Goal: Task Accomplishment & Management: Complete application form

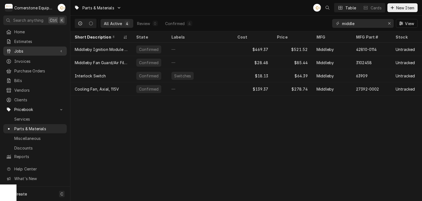
click at [34, 54] on link "Jobs" at bounding box center [34, 50] width 63 height 9
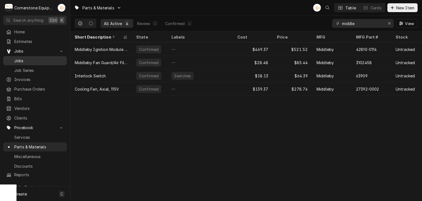
click at [43, 60] on span "Jobs" at bounding box center [39, 61] width 50 height 6
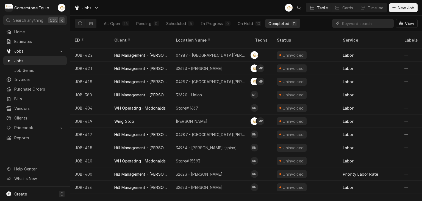
click at [398, 6] on span "New Job" at bounding box center [406, 8] width 19 height 6
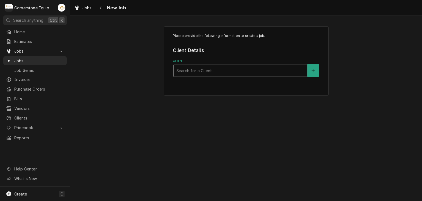
drag, startPoint x: 241, startPoint y: 59, endPoint x: 234, endPoint y: 66, distance: 10.5
click at [241, 59] on label "Client" at bounding box center [246, 61] width 147 height 4
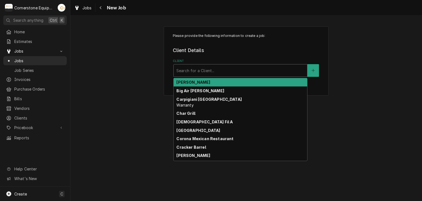
click at [233, 66] on div "Client" at bounding box center [240, 70] width 128 height 10
type input "'"
type input "m"
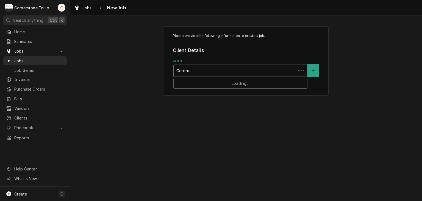
type input "Corona"
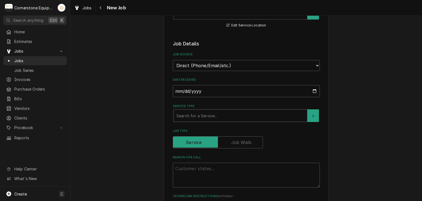
click at [184, 110] on div "Service Type" at bounding box center [240, 115] width 128 height 10
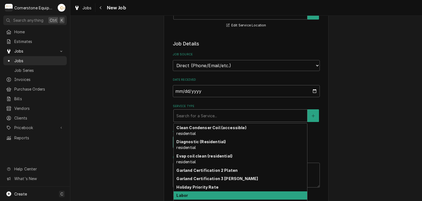
click at [192, 195] on div "Labor" at bounding box center [241, 195] width 134 height 9
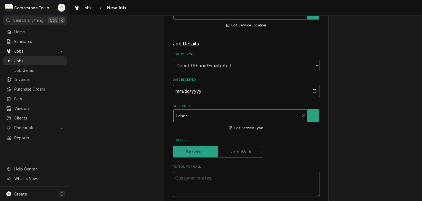
click at [182, 185] on textarea "Reason For Call" at bounding box center [246, 184] width 147 height 25
type textarea "x"
type textarea "E"
type textarea "x"
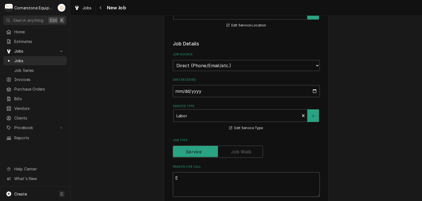
type textarea "El"
type textarea "x"
type textarea "Ele"
type textarea "x"
type textarea "Elec"
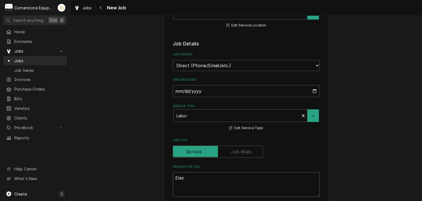
type textarea "x"
type textarea "Elect"
type textarea "x"
type textarea "Electr"
type textarea "x"
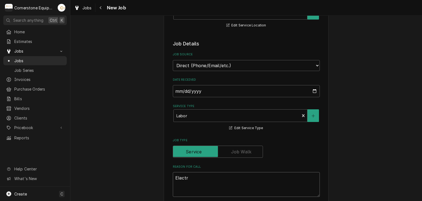
type textarea "Electri"
type textarea "x"
type textarea "Electriv"
type textarea "x"
type textarea "Electri"
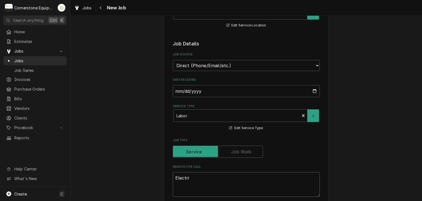
type textarea "x"
type textarea "Electric"
type textarea "x"
type textarea "Electric"
type textarea "x"
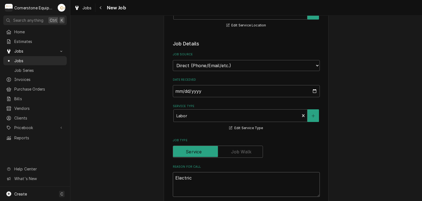
type textarea "Electric F"
type textarea "x"
type textarea "Electric Fr"
type textarea "x"
type textarea "Electric Fry"
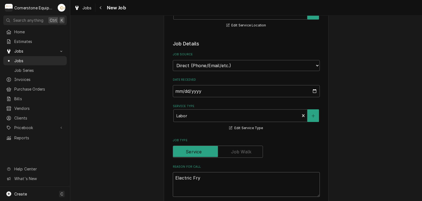
type textarea "x"
type textarea "Electric Frye"
type textarea "x"
type textarea "Electric Fryer"
type textarea "x"
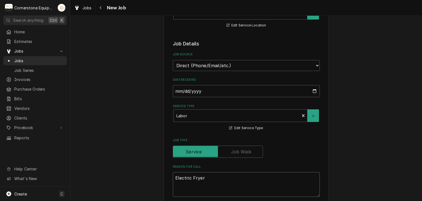
type textarea "Electric Fryer"
type textarea "x"
type textarea "Electric Fryer n"
type textarea "x"
type textarea "Electric Fryer no"
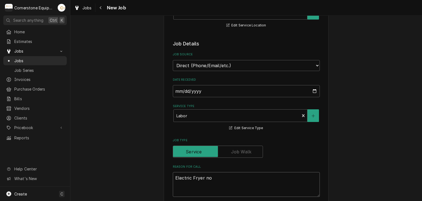
type textarea "x"
type textarea "Electric Fryer not"
type textarea "x"
type textarea "Electric Fryer not"
type textarea "x"
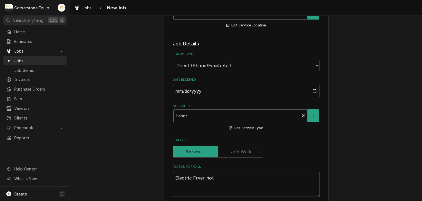
type textarea "Electric Fryer not w"
type textarea "x"
type textarea "Electric Fryer not wo"
type textarea "x"
type textarea "Electric Fryer not wor"
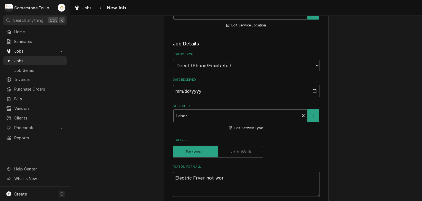
type textarea "x"
type textarea "Electric Fryer not work"
type textarea "x"
type textarea "Electric Fryer not worki"
type textarea "x"
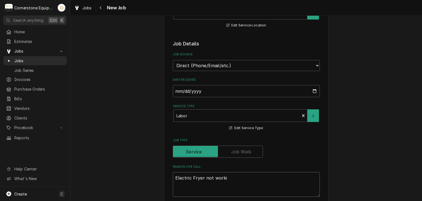
type textarea "Electric Fryer not workin"
type textarea "x"
type textarea "Electric Fryer not working"
type textarea "x"
type textarea "Electric Fryer not working"
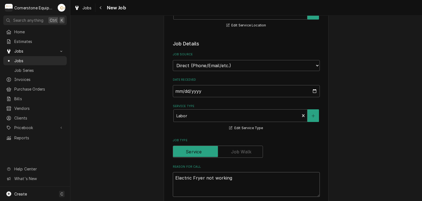
type textarea "x"
type textarea "Electric Fryer not working"
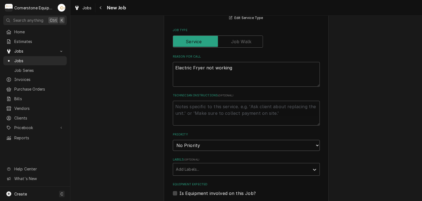
click at [183, 141] on select "No Priority Urgent High Medium Low" at bounding box center [246, 145] width 147 height 11
select select "3"
click at [173, 140] on select "No Priority Urgent High Medium Low" at bounding box center [246, 145] width 147 height 11
click at [137, 159] on div "Please provide the following information to create a job: Client Details Client…" at bounding box center [246, 99] width 352 height 594
type textarea "x"
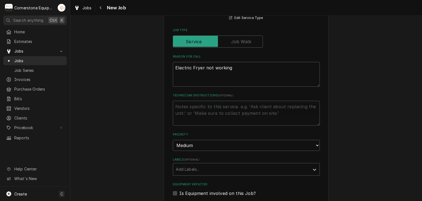
scroll to position [330, 0]
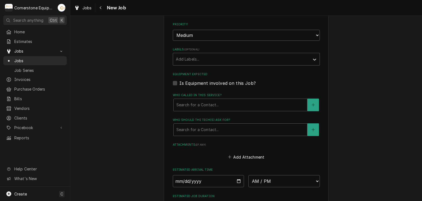
click at [197, 83] on label "Is Equipment involved on this Job?" at bounding box center [217, 83] width 76 height 7
click at [197, 83] on input "Equipment Expected" at bounding box center [252, 86] width 147 height 12
checkbox input "true"
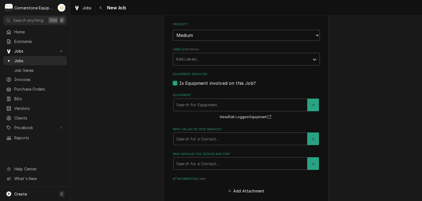
type textarea "x"
click at [197, 83] on label "Is Equipment involved on this Job?" at bounding box center [217, 83] width 76 height 7
click at [197, 83] on input "Equipment Expected" at bounding box center [252, 86] width 147 height 12
checkbox input "false"
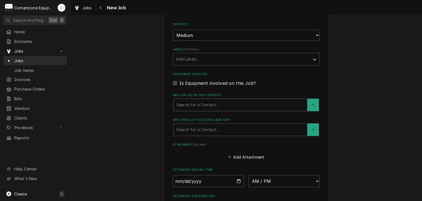
click at [193, 101] on div "Who called in this service?" at bounding box center [240, 105] width 128 height 10
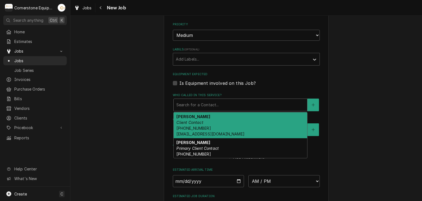
click at [192, 128] on span "(864) 316-7268 estrellanuman@yahoo.com" at bounding box center [210, 131] width 68 height 10
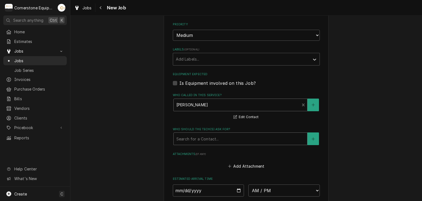
click at [191, 136] on div "Who should the tech(s) ask for?" at bounding box center [240, 139] width 128 height 10
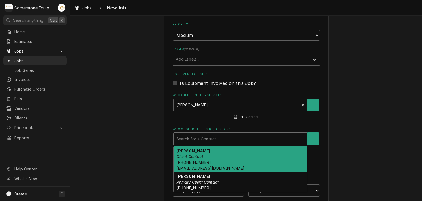
drag, startPoint x: 189, startPoint y: 153, endPoint x: 139, endPoint y: 150, distance: 49.8
click at [189, 154] on em "Client Contact" at bounding box center [189, 156] width 27 height 5
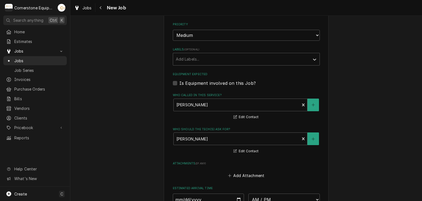
drag, startPoint x: 140, startPoint y: 151, endPoint x: 144, endPoint y: 150, distance: 4.4
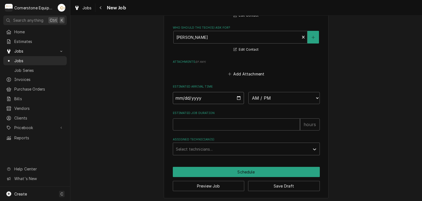
click at [210, 98] on input "Date" at bounding box center [208, 98] width 71 height 12
click at [233, 97] on input "Date" at bounding box center [208, 98] width 71 height 12
click at [235, 96] on input "Date" at bounding box center [208, 98] width 71 height 12
type textarea "x"
type input "2025-09-23"
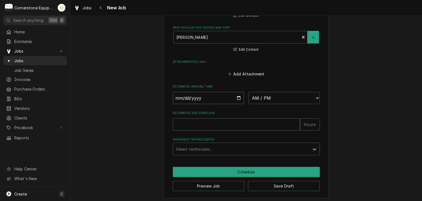
type textarea "x"
click at [235, 95] on input "2025-09-23" at bounding box center [208, 98] width 71 height 12
type input "2025-09-22"
type textarea "x"
click at [262, 100] on select "AM / PM 6:00 AM 6:15 AM 6:30 AM 6:45 AM 7:00 AM 7:15 AM 7:30 AM 7:45 AM 8:00 AM…" at bounding box center [283, 98] width 71 height 12
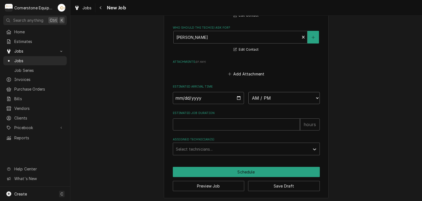
select select "08:00:00"
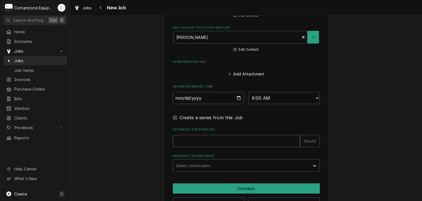
click at [207, 141] on input "Estimated Job Duration" at bounding box center [236, 141] width 127 height 12
type textarea "x"
type input "2"
click at [198, 162] on div "Assigned Technician(s)" at bounding box center [241, 165] width 131 height 10
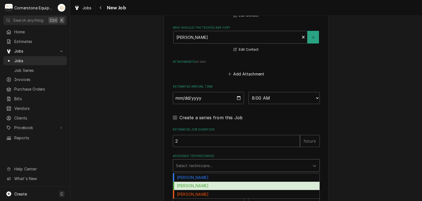
click at [197, 181] on div "[PERSON_NAME]" at bounding box center [246, 185] width 146 height 9
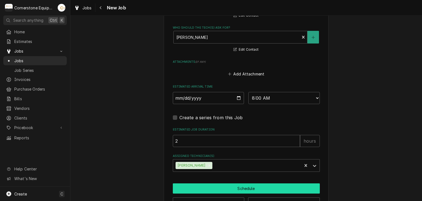
click at [200, 183] on button "Schedule" at bounding box center [246, 188] width 147 height 10
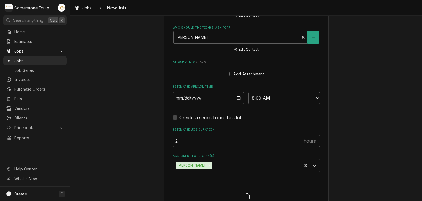
type textarea "x"
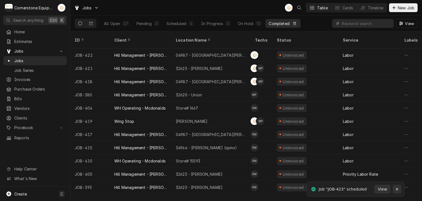
click at [395, 187] on div "Notifications alt+T" at bounding box center [396, 188] width 5 height 5
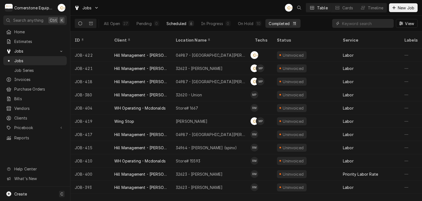
click at [184, 22] on div "Scheduled" at bounding box center [177, 24] width 20 height 6
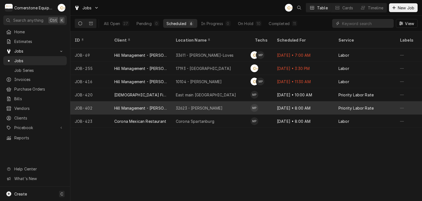
click at [233, 102] on div "32623 - Taylors" at bounding box center [210, 107] width 79 height 13
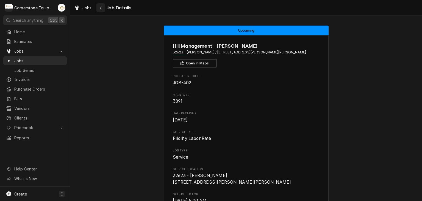
click at [98, 4] on button "Navigate back" at bounding box center [100, 7] width 9 height 9
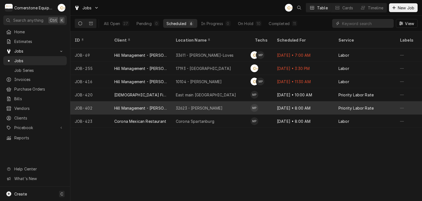
click at [223, 101] on div "32623 - [PERSON_NAME]" at bounding box center [210, 107] width 79 height 13
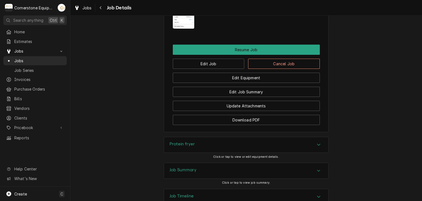
scroll to position [508, 0]
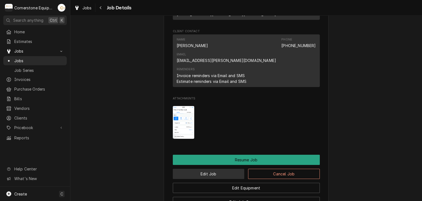
click at [218, 168] on button "Edit Job" at bounding box center [209, 173] width 72 height 10
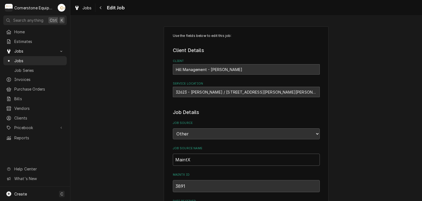
type textarea "x"
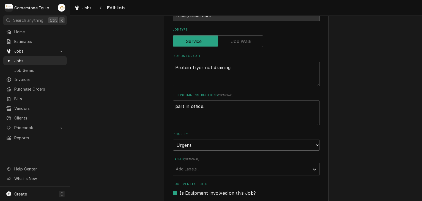
scroll to position [110, 0]
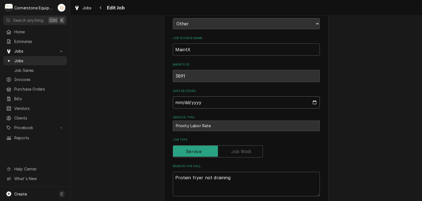
click at [244, 103] on input "2025-09-11" at bounding box center [246, 102] width 147 height 12
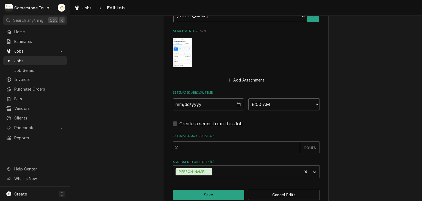
scroll to position [492, 0]
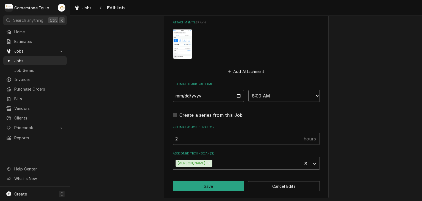
click at [264, 95] on select "AM / PM 6:00 AM 6:15 AM 6:30 AM 6:45 AM 7:00 AM 7:15 AM 7:30 AM 7:45 AM 8:00 AM…" at bounding box center [283, 96] width 71 height 12
select select "14:00:00"
click at [248, 90] on select "AM / PM 6:00 AM 6:15 AM 6:30 AM 6:45 AM 7:00 AM 7:15 AM 7:30 AM 7:45 AM 8:00 AM…" at bounding box center [283, 96] width 71 height 12
click at [209, 182] on button "Save" at bounding box center [209, 186] width 72 height 10
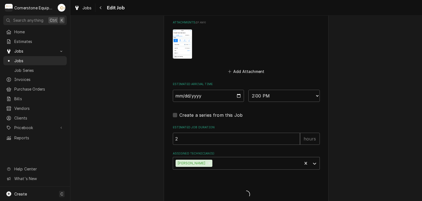
type textarea "x"
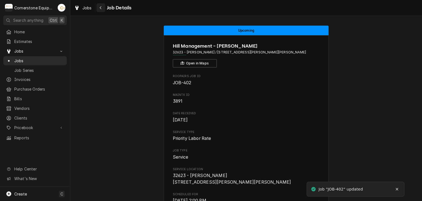
click at [100, 7] on icon "Navigate back" at bounding box center [100, 8] width 2 height 4
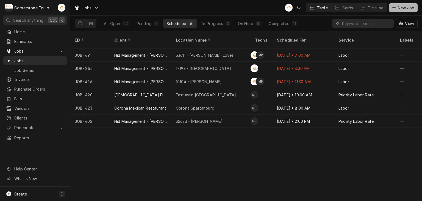
click at [398, 8] on span "New Job" at bounding box center [406, 8] width 19 height 6
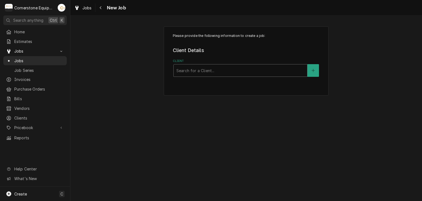
click at [224, 73] on div "Client" at bounding box center [240, 70] width 128 height 10
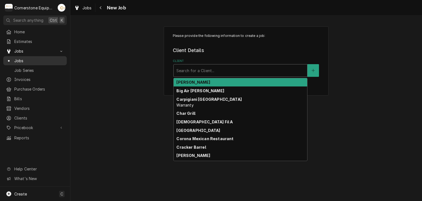
click at [33, 56] on link "Jobs" at bounding box center [34, 60] width 63 height 9
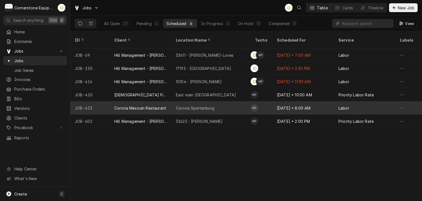
click at [218, 105] on div "Corona Spartanburg" at bounding box center [210, 107] width 79 height 13
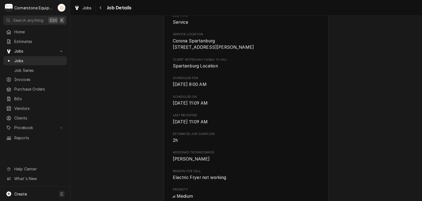
scroll to position [220, 0]
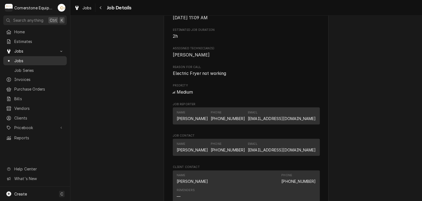
click at [51, 58] on span "Jobs" at bounding box center [39, 61] width 50 height 6
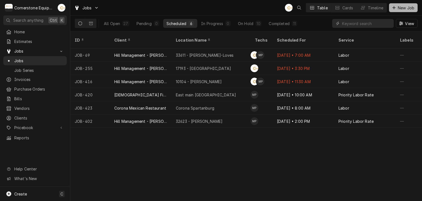
click at [405, 11] on button "New Job" at bounding box center [403, 7] width 29 height 9
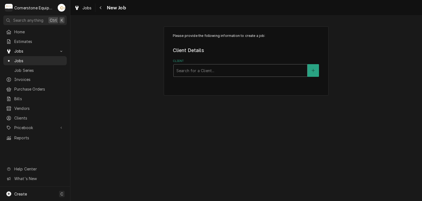
click at [268, 67] on div "Client" at bounding box center [240, 70] width 128 height 10
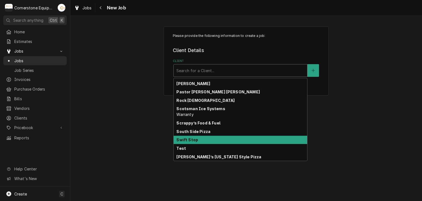
scroll to position [221, 0]
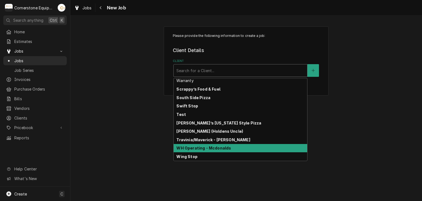
click at [230, 148] on div "WH Operating - Mcdonalds" at bounding box center [241, 148] width 134 height 9
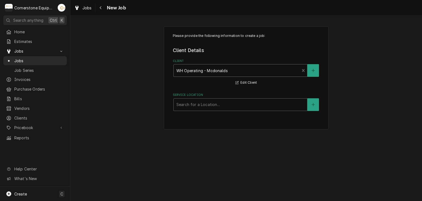
click at [232, 104] on div "Service Location" at bounding box center [240, 104] width 128 height 10
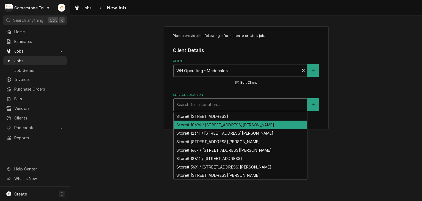
click at [213, 124] on div "Store# 10496 / 1598 John B White Sr Blvd, Spartanburg, SC 29301" at bounding box center [241, 124] width 134 height 9
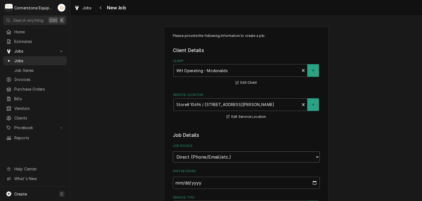
click at [177, 154] on select "Direct (Phone/Email/etc.) Other" at bounding box center [246, 156] width 147 height 11
drag, startPoint x: 177, startPoint y: 154, endPoint x: 173, endPoint y: 155, distance: 4.5
click at [177, 154] on select "Direct (Phone/Email/etc.) Other" at bounding box center [246, 156] width 147 height 11
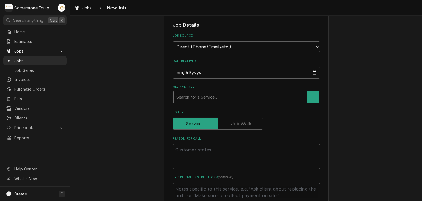
click at [185, 101] on div "Service Type" at bounding box center [240, 97] width 128 height 10
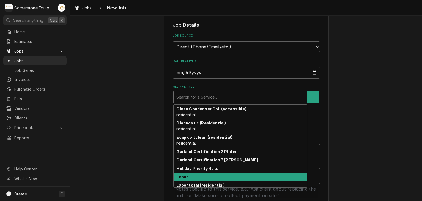
click at [189, 175] on div "Labor" at bounding box center [241, 176] width 134 height 9
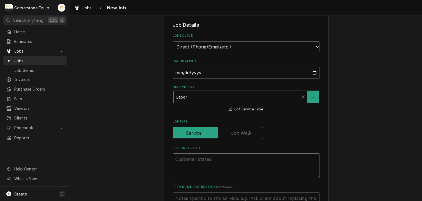
click at [195, 167] on textarea "Reason For Call" at bounding box center [246, 165] width 147 height 25
type textarea "x"
type textarea "V"
type textarea "x"
type textarea "Va"
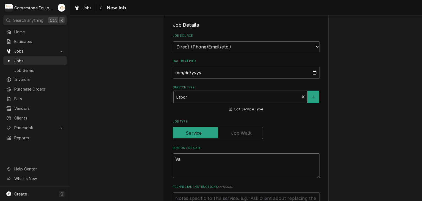
type textarea "x"
type textarea "Vat"
type textarea "x"
type textarea "Vats"
type textarea "x"
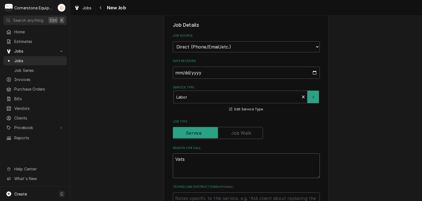
type textarea "Vats"
type textarea "x"
type textarea "Vats l"
type textarea "x"
type textarea "Vats le"
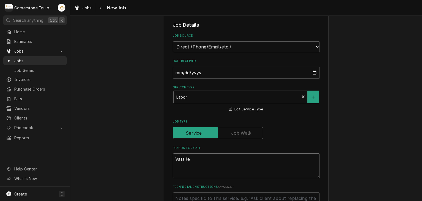
type textarea "x"
type textarea "Vats leak"
type textarea "x"
type textarea "Vats leaki"
type textarea "x"
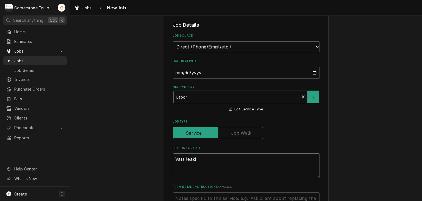
type textarea "Vats leakin"
type textarea "x"
type textarea "Vats leaking"
type textarea "x"
type textarea "Vats leaking"
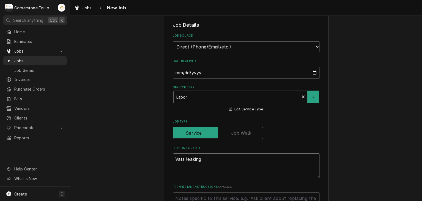
type textarea "x"
type textarea "Vats leaking"
click at [84, 114] on div "Please provide the following information to create a job: Client Details Client…" at bounding box center [246, 199] width 352 height 575
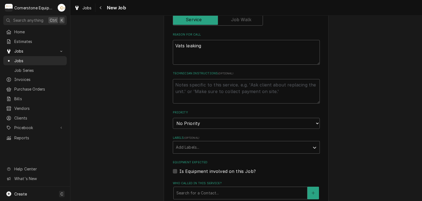
scroll to position [220, 0]
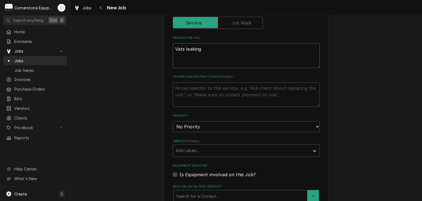
click at [196, 48] on textarea "Vats leaking" at bounding box center [246, 55] width 147 height 25
click at [206, 52] on textarea "Vats leaking" at bounding box center [246, 55] width 147 height 25
type textarea "x"
type textarea "Vats leaking i"
type textarea "x"
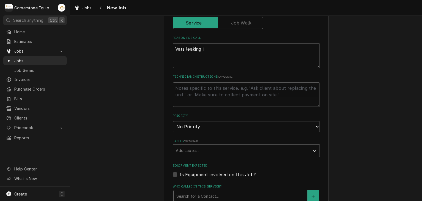
type textarea "Vats leaking in"
type textarea "x"
type textarea "Vats leaking int"
type textarea "x"
type textarea "Vats leaking into"
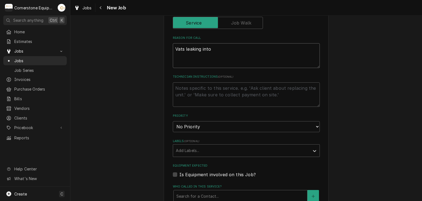
type textarea "x"
type textarea "Vats leaking into"
type textarea "x"
type textarea "Vats leaking into o"
type textarea "x"
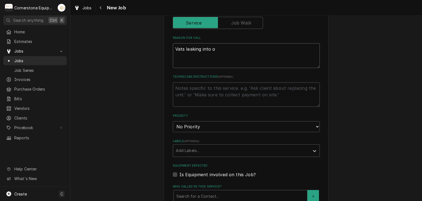
type textarea "Vats leaking into ot"
type textarea "x"
type textarea "Vats leaking into oth"
type textarea "x"
type textarea "Vats leaking into othe"
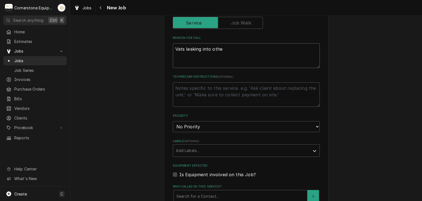
type textarea "x"
type textarea "Vats leaking into other"
type textarea "x"
type textarea "Vats leaking into other"
type textarea "x"
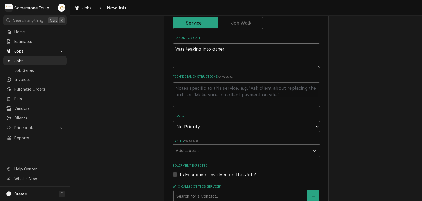
type textarea "Vats leaking into other a"
type textarea "x"
type textarea "Vats leaking into other"
type textarea "x"
type textarea "Vats leaking into other V"
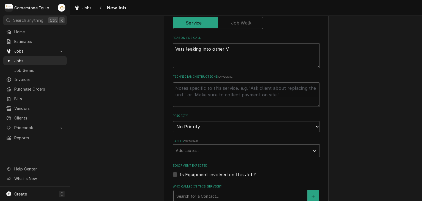
type textarea "x"
type textarea "Vats leaking into other Va"
type textarea "x"
type textarea "Vats leaking into other Vat"
type textarea "x"
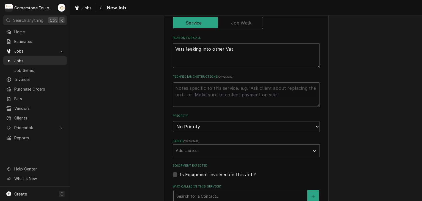
type textarea "Vats leaking into other Vats"
type textarea "x"
type textarea "Vats leaking into other Vats?"
type textarea "x"
type textarea "Vats leaking into other Vats?"
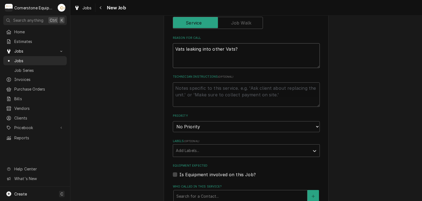
type textarea "x"
click at [174, 63] on textarea "Vats leaking into other Vats?" at bounding box center [246, 55] width 147 height 25
type textarea "Vats leaking into other Vats?"
click at [185, 126] on select "No Priority Urgent High Medium Low" at bounding box center [246, 126] width 147 height 11
select select "2"
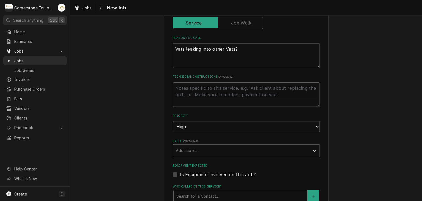
click at [173, 121] on select "No Priority Urgent High Medium Low" at bounding box center [246, 126] width 147 height 11
click at [148, 146] on div "Please provide the following information to create a job: Client Details Client…" at bounding box center [246, 89] width 352 height 575
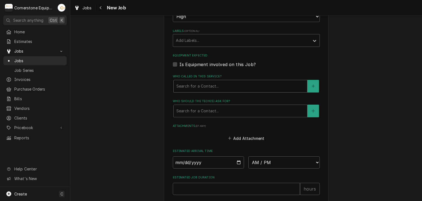
click at [189, 84] on div "Who called in this service?" at bounding box center [240, 86] width 128 height 10
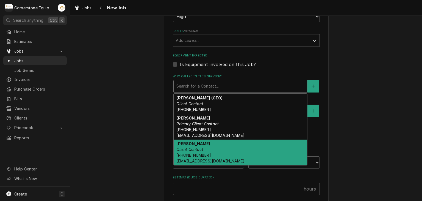
click at [198, 149] on em "Client Contact" at bounding box center [189, 149] width 27 height 5
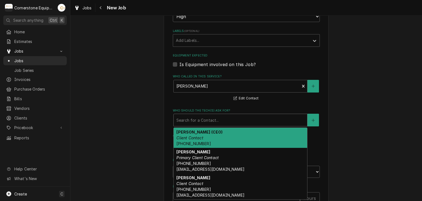
click at [199, 116] on div "Who should the tech(s) ask for?" at bounding box center [240, 120] width 128 height 10
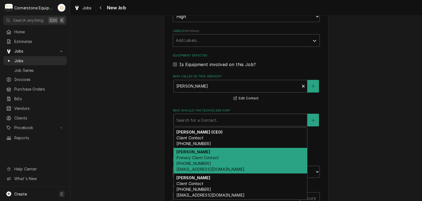
click at [196, 166] on span "(864) 435-3825 whoperating.roberth@gmail.com" at bounding box center [210, 166] width 68 height 10
type textarea "x"
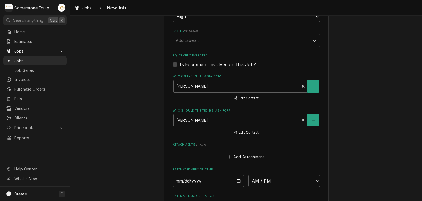
click at [189, 172] on div "Estimated Arrival Time AM / PM 6:00 AM 6:15 AM 6:30 AM 6:45 AM 7:00 AM 7:15 AM …" at bounding box center [246, 177] width 147 height 20
click at [232, 178] on input "Date" at bounding box center [208, 180] width 71 height 12
click at [236, 179] on input "Date" at bounding box center [208, 180] width 71 height 12
type input "[DATE]"
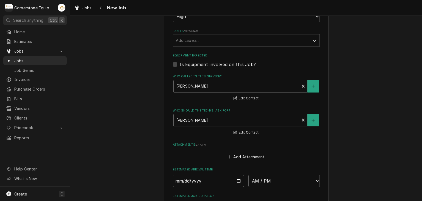
type textarea "x"
click at [259, 180] on select "AM / PM 6:00 AM 6:15 AM 6:30 AM 6:45 AM 7:00 AM 7:15 AM 7:30 AM 7:45 AM 8:00 AM…" at bounding box center [283, 180] width 71 height 12
select select "08:00:00"
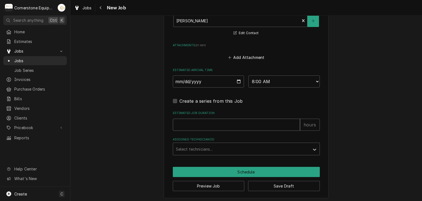
click at [263, 126] on input "Estimated Job Duration" at bounding box center [236, 124] width 127 height 12
type textarea "x"
type input "1"
type textarea "x"
type input "2"
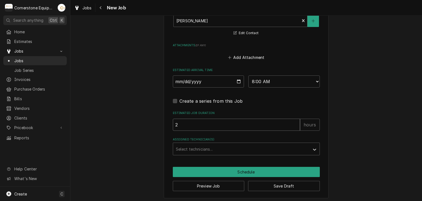
type textarea "x"
type input "2"
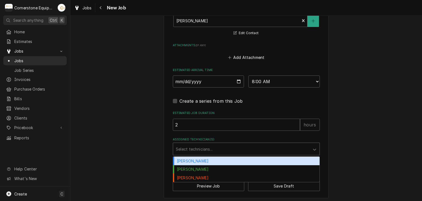
click at [188, 150] on div "Assigned Technician(s)" at bounding box center [241, 149] width 131 height 10
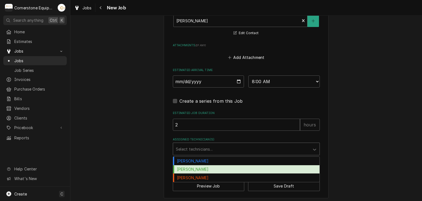
click at [187, 165] on div "[PERSON_NAME]" at bounding box center [246, 169] width 146 height 9
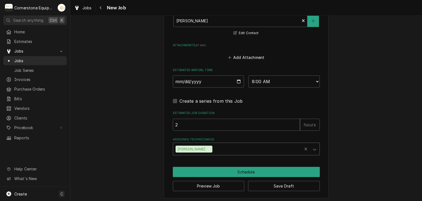
click at [189, 143] on div "[PERSON_NAME]" at bounding box center [237, 149] width 129 height 12
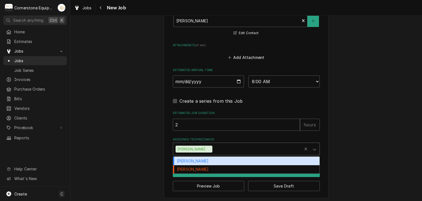
click at [215, 156] on div "[PERSON_NAME]" at bounding box center [246, 160] width 146 height 9
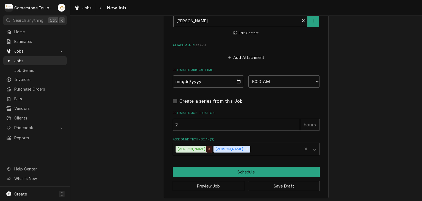
click at [212, 148] on div "Remove Matthew Pennington" at bounding box center [209, 148] width 6 height 7
click at [208, 145] on div "Remove Andrew Buigues" at bounding box center [209, 148] width 6 height 7
click at [208, 145] on div "Assigned Technician(s)" at bounding box center [241, 149] width 131 height 10
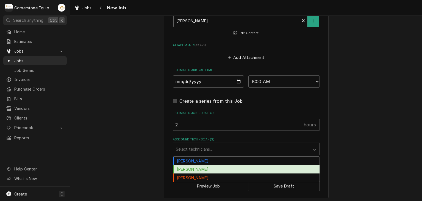
click at [203, 165] on div "[PERSON_NAME]" at bounding box center [246, 169] width 146 height 9
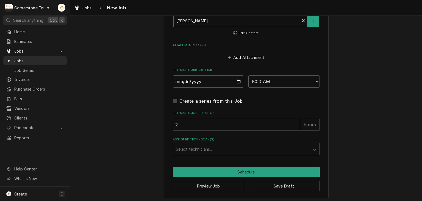
type textarea "x"
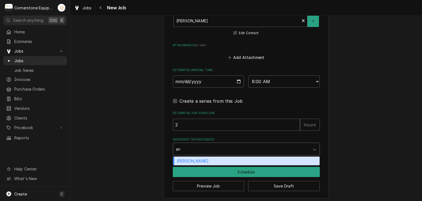
type input "and"
click at [206, 159] on div "[PERSON_NAME]" at bounding box center [246, 160] width 146 height 9
type textarea "x"
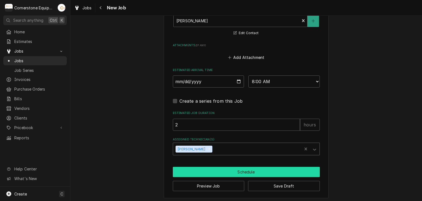
click at [201, 174] on button "Schedule" at bounding box center [246, 172] width 147 height 10
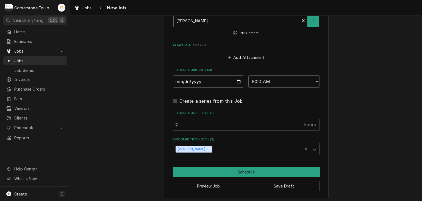
scroll to position [424, 0]
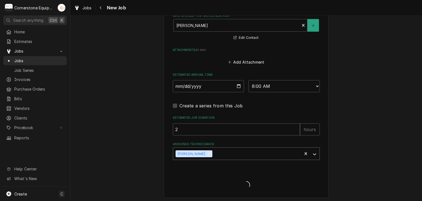
type textarea "x"
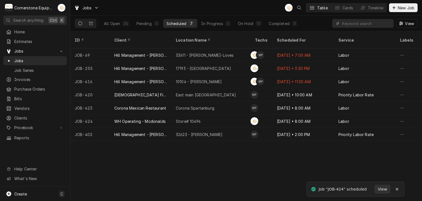
click at [398, 1] on div "Jobs AB Table Cards Timeline New Job" at bounding box center [246, 7] width 352 height 15
click at [397, 4] on button "New Job" at bounding box center [403, 7] width 29 height 9
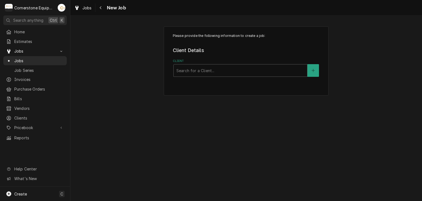
click at [212, 79] on div "Please provide the following information to create a job: Client Details Client…" at bounding box center [246, 60] width 165 height 69
click at [214, 69] on div "Client" at bounding box center [240, 70] width 128 height 10
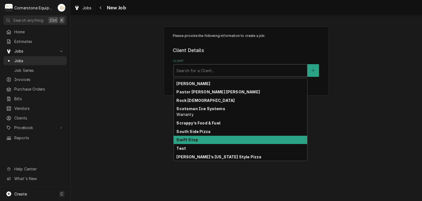
scroll to position [221, 0]
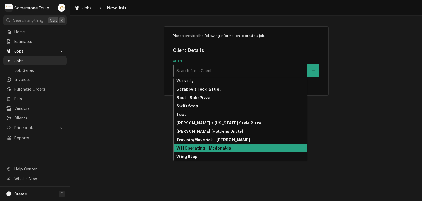
click at [198, 148] on strong "WH Operating - Mcdonalds" at bounding box center [203, 147] width 55 height 5
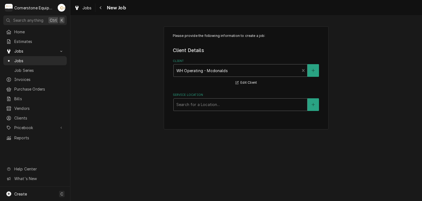
click at [208, 108] on div "Service Location" at bounding box center [240, 104] width 128 height 10
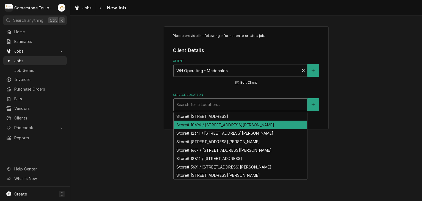
click at [210, 124] on div "Store# 10496 / [STREET_ADDRESS][PERSON_NAME]" at bounding box center [241, 124] width 134 height 9
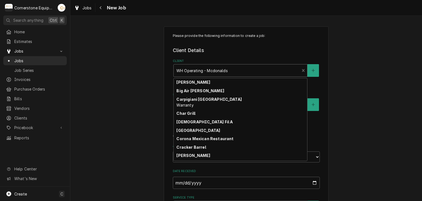
click at [294, 64] on div "WH Operating - Mcdonalds" at bounding box center [237, 70] width 126 height 12
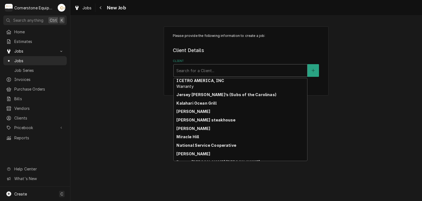
scroll to position [220, 0]
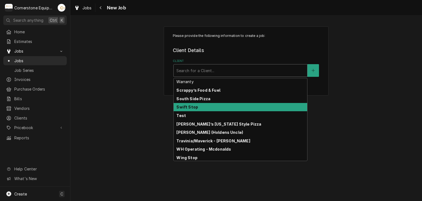
click at [240, 104] on div "Swift Stop" at bounding box center [241, 107] width 134 height 9
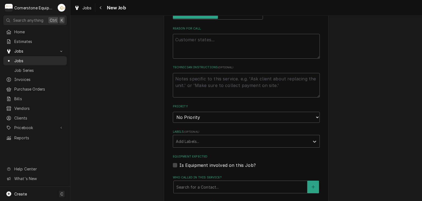
scroll to position [110, 0]
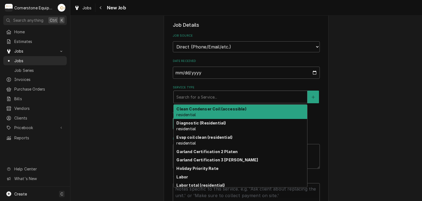
click at [201, 97] on div "Service Type" at bounding box center [240, 97] width 128 height 10
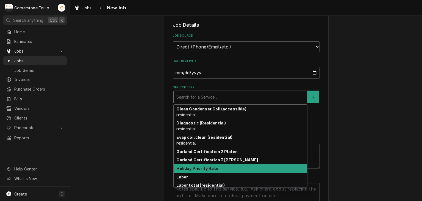
click at [199, 172] on div "Labor" at bounding box center [241, 176] width 134 height 9
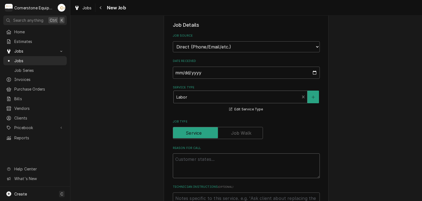
click at [194, 158] on textarea "Reason For Call" at bounding box center [246, 165] width 147 height 25
type textarea "x"
type textarea "L"
type textarea "x"
type textarea "La"
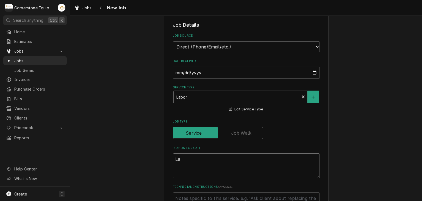
type textarea "x"
type textarea "Lan"
type textarea "x"
type textarea "Lanc"
type textarea "x"
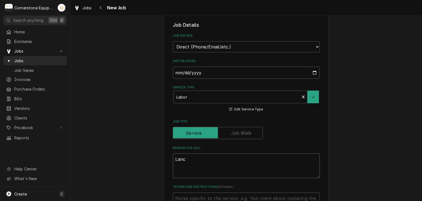
type textarea "Lance"
type textarea "x"
type textarea "Lancer"
type textarea "x"
type textarea "Lancer"
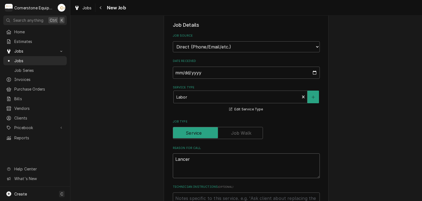
type textarea "x"
type textarea "Lancer b"
type textarea "x"
type textarea "Lancer be"
type textarea "x"
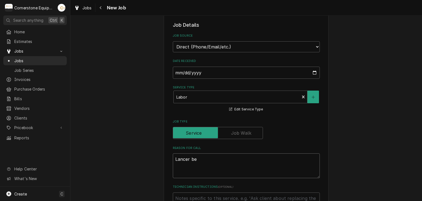
type textarea "Lancer bev"
type textarea "x"
type textarea "Lancer bev"
type textarea "x"
type textarea "Lancer bev m"
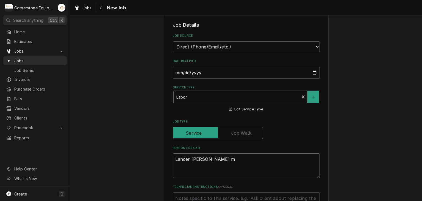
type textarea "x"
type textarea "Lancer bev ma"
type textarea "x"
type textarea "Lancer bev mac"
type textarea "x"
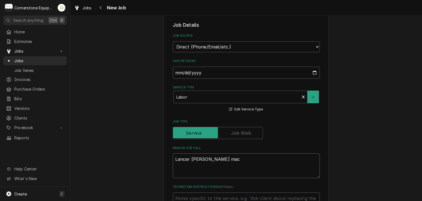
type textarea "Lancer bev mach"
type textarea "x"
type textarea "Lancer bev machi"
type textarea "x"
type textarea "Lancer bev machin"
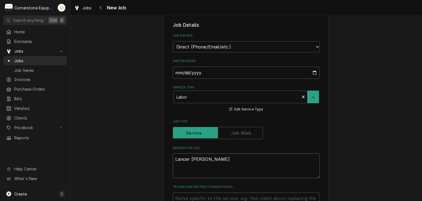
type textarea "x"
type textarea "Lancer bev machine"
type textarea "x"
type textarea "Lancer bev machine"
type textarea "x"
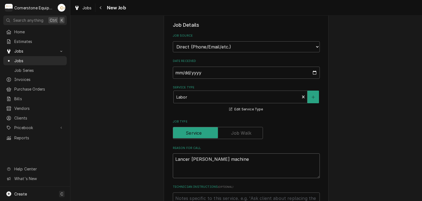
type textarea "Lancer bev machine n"
type textarea "x"
type textarea "Lancer bev machine no"
type textarea "x"
type textarea "Lancer bev machine not"
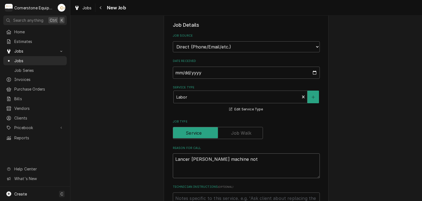
type textarea "x"
type textarea "Lancer bev machine not"
type textarea "x"
type textarea "Lancer bev machine not w"
type textarea "x"
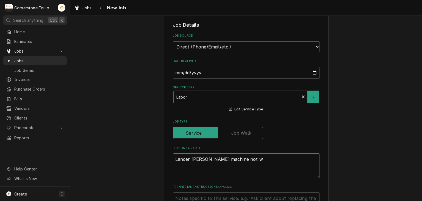
type textarea "Lancer bev machine not wo"
type textarea "x"
type textarea "Lancer bev machine not wor"
type textarea "x"
type textarea "Lancer bev machine not work"
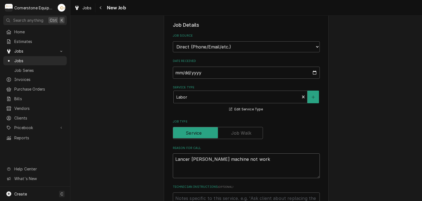
type textarea "x"
type textarea "Lancer bev machine not worki"
type textarea "x"
type textarea "Lancer bev machine not workin"
type textarea "x"
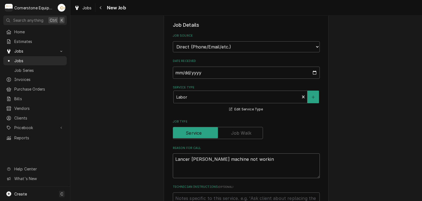
type textarea "Lancer bev machine not working"
type textarea "x"
type textarea "Lancer bev machine not working"
type textarea "x"
type textarea "Lancer bev machine not working"
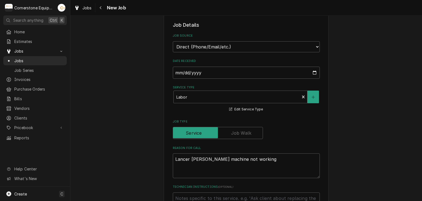
click at [154, 156] on div "Please provide the following information to create a job: Client Details Client…" at bounding box center [246, 199] width 352 height 575
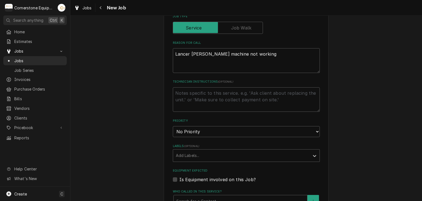
scroll to position [220, 0]
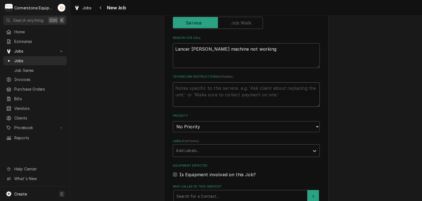
click at [207, 92] on textarea "Technician Instructions ( optional )" at bounding box center [246, 94] width 147 height 25
click at [184, 123] on select "No Priority Urgent High Medium Low" at bounding box center [246, 126] width 147 height 11
select select "2"
click at [173, 121] on select "No Priority Urgent High Medium Low" at bounding box center [246, 126] width 147 height 11
click at [181, 148] on div "Labels" at bounding box center [241, 150] width 131 height 10
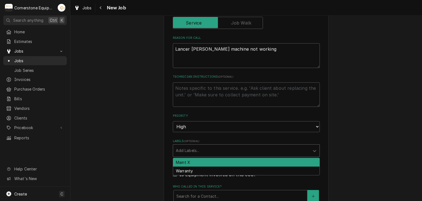
click at [154, 146] on div "Please provide the following information to create a job: Client Details Client…" at bounding box center [246, 89] width 352 height 575
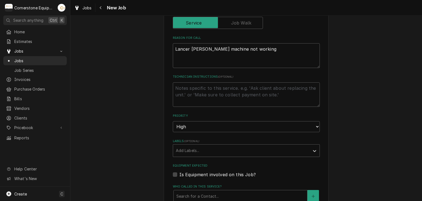
scroll to position [330, 0]
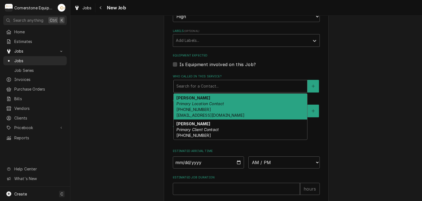
click at [190, 84] on div "Who called in this service?" at bounding box center [240, 86] width 128 height 10
click at [182, 109] on span "(630) 795-9586 swiftstopmanagement@gmail.com" at bounding box center [210, 112] width 68 height 10
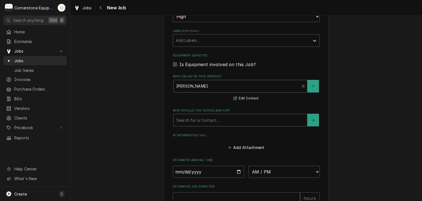
click at [181, 120] on div "Who should the tech(s) ask for?" at bounding box center [240, 120] width 128 height 10
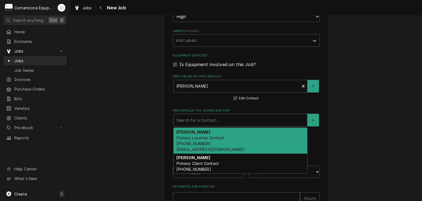
click at [183, 131] on strong "Brian" at bounding box center [193, 131] width 34 height 5
type textarea "x"
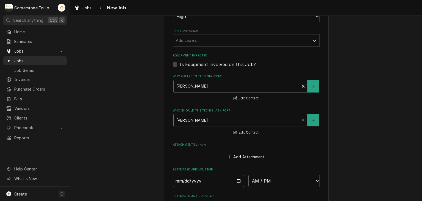
click at [235, 176] on input "Date" at bounding box center [208, 180] width 71 height 12
type input "2025-09-21"
click at [238, 178] on input "2025-09-21" at bounding box center [208, 180] width 71 height 12
type textarea "x"
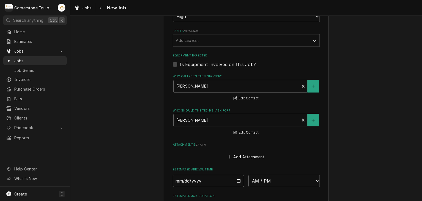
type input "2025-09-22"
drag, startPoint x: 284, startPoint y: 189, endPoint x: 280, endPoint y: 180, distance: 10.3
click at [284, 189] on fieldset "Job Details Job Source Direct (Phone/Email/etc.) Other Date Received 2025-09-20…" at bounding box center [246, 20] width 147 height 436
type textarea "x"
click at [280, 180] on select "AM / PM 6:00 AM 6:15 AM 6:30 AM 6:45 AM 7:00 AM 7:15 AM 7:30 AM 7:45 AM 8:00 AM…" at bounding box center [283, 180] width 71 height 12
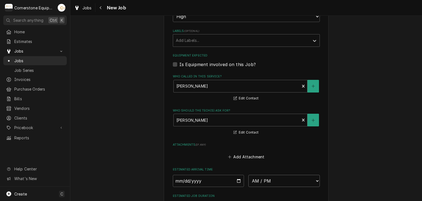
select select "10:00:00"
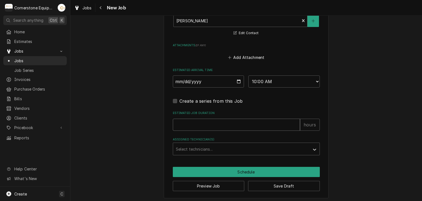
click at [196, 126] on input "Estimated Job Duration" at bounding box center [236, 124] width 127 height 12
type textarea "x"
type input "2"
type textarea "x"
type input "2"
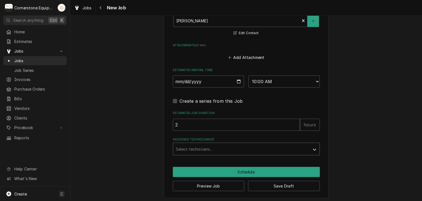
click at [199, 145] on div "Assigned Technician(s)" at bounding box center [241, 149] width 131 height 10
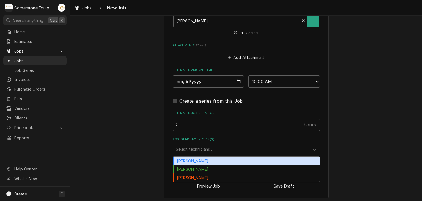
click at [198, 160] on div "Andrew Buigues" at bounding box center [246, 160] width 146 height 9
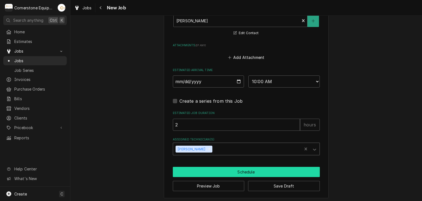
click at [197, 167] on button "Schedule" at bounding box center [246, 172] width 147 height 10
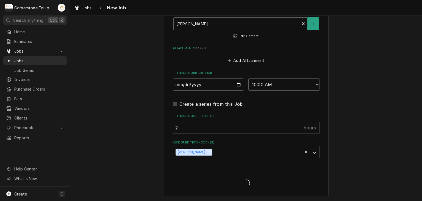
scroll to position [424, 0]
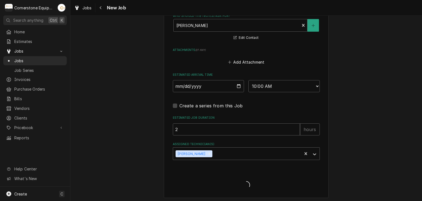
type textarea "x"
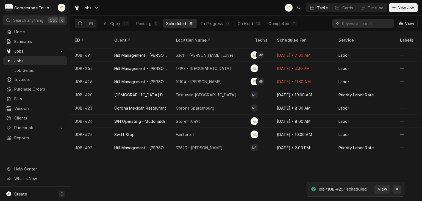
click at [396, 187] on icon "Notifications alt+T" at bounding box center [397, 189] width 4 height 4
